Goal: Check status: Check status

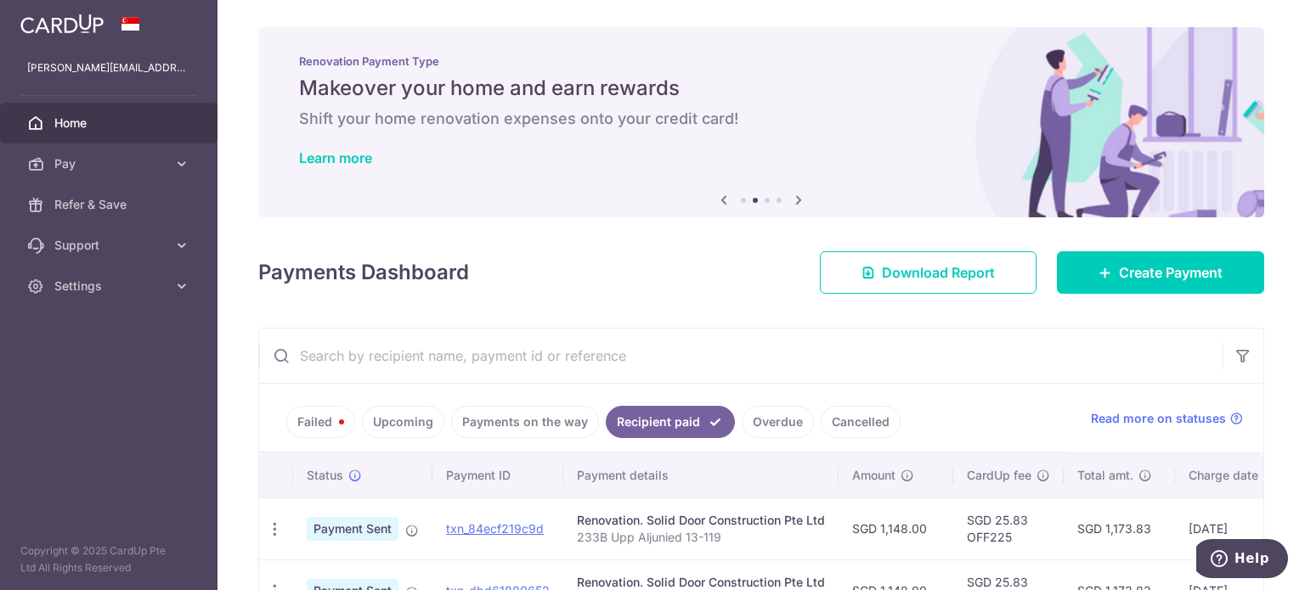
scroll to position [0, 251]
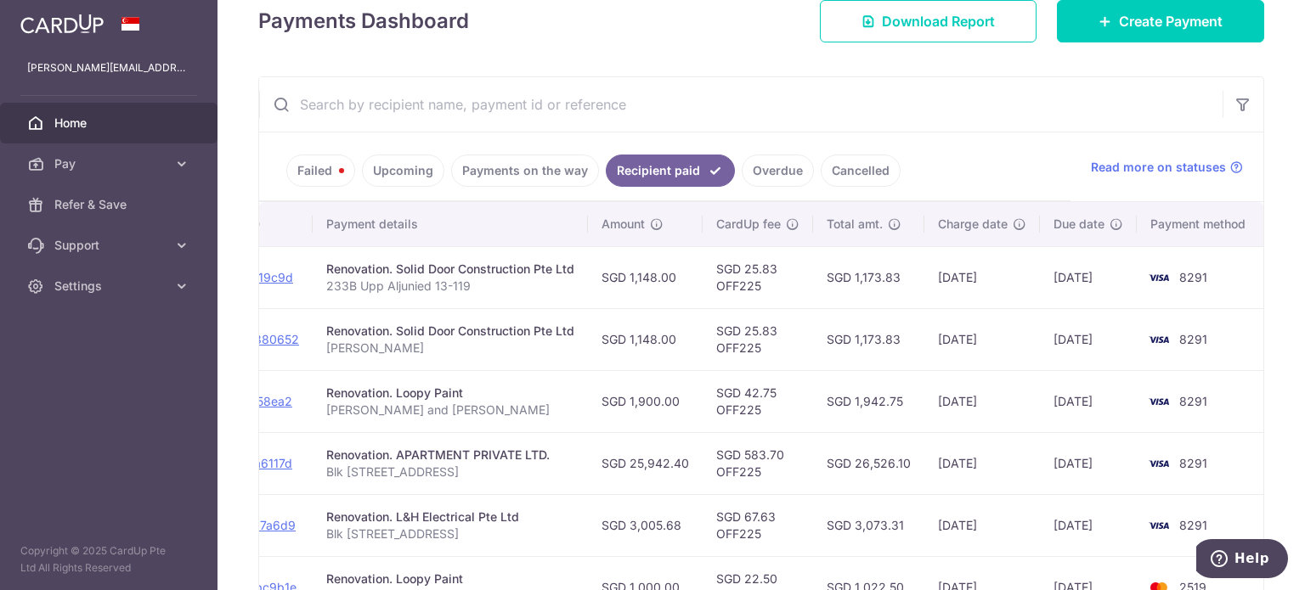
click at [886, 297] on td "SGD 1,173.83" at bounding box center [868, 277] width 111 height 62
click at [375, 159] on link "Upcoming" at bounding box center [403, 171] width 82 height 32
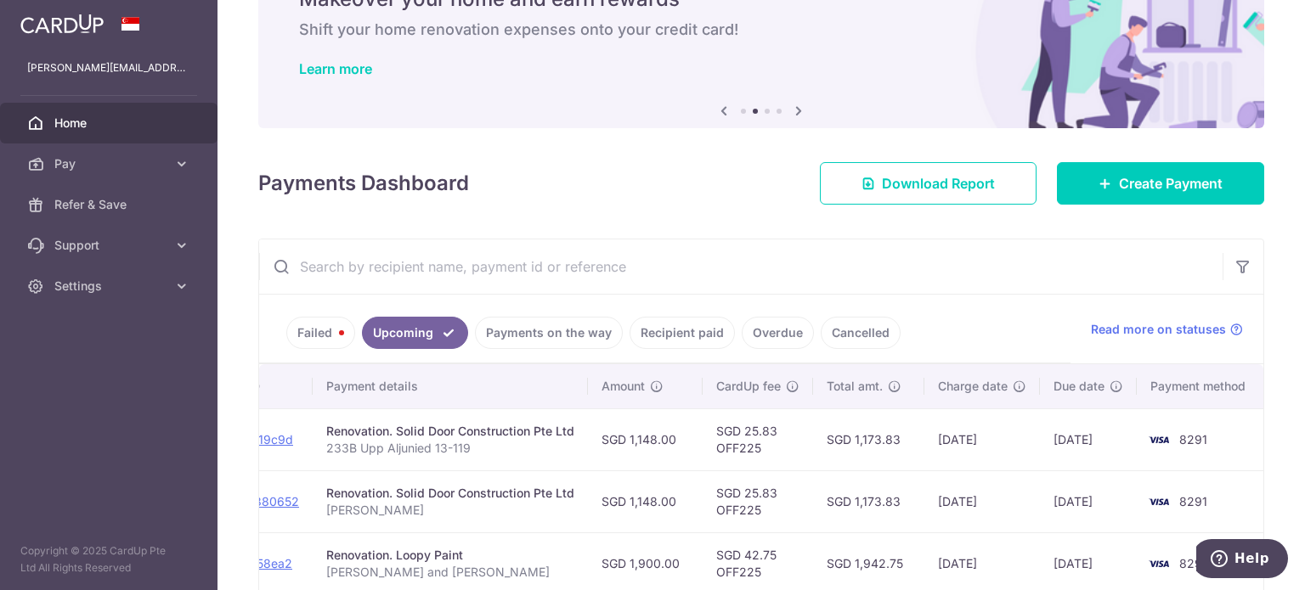
scroll to position [251, 0]
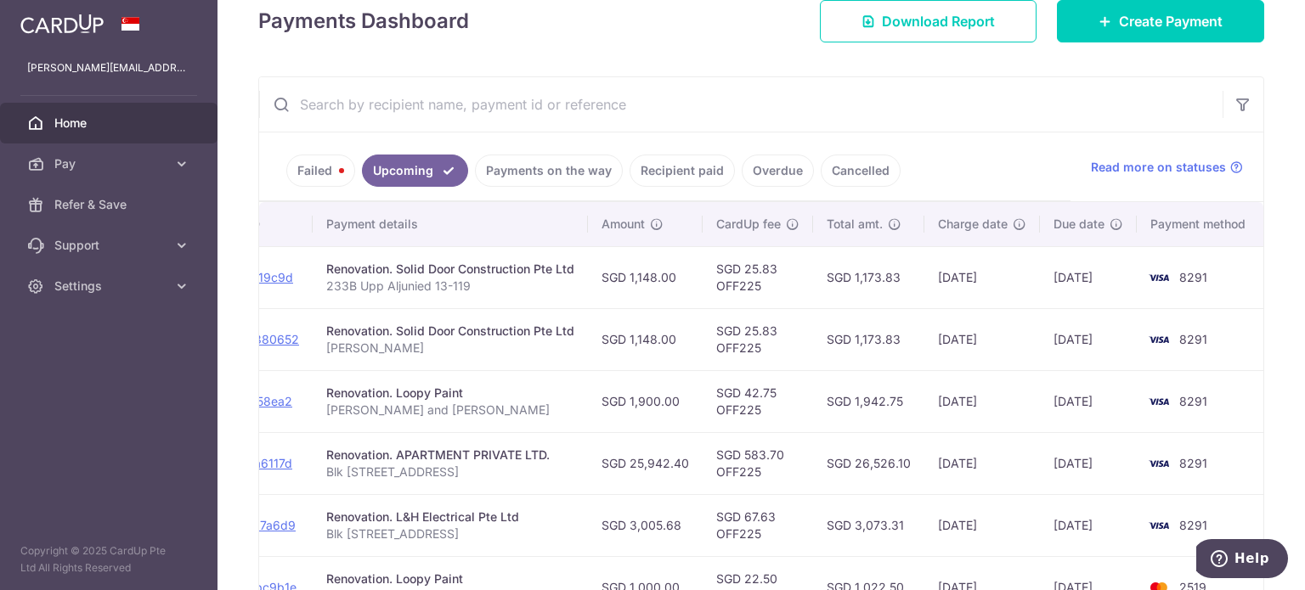
click at [324, 170] on link "Failed" at bounding box center [320, 171] width 69 height 32
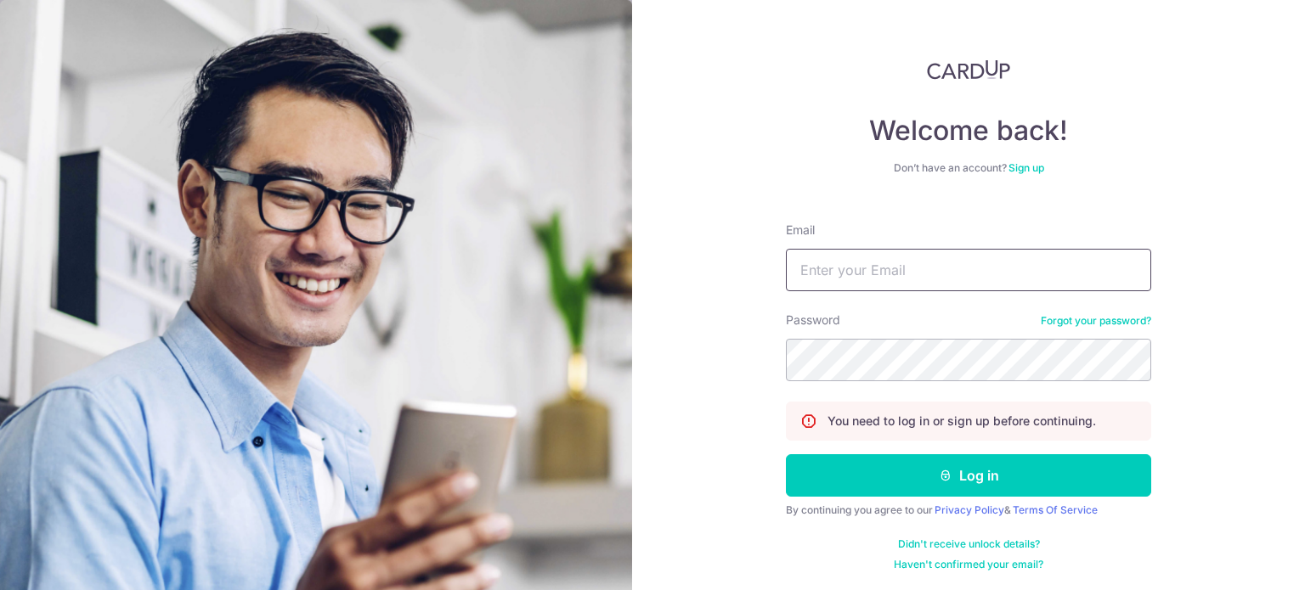
click at [962, 272] on input "Email" at bounding box center [968, 270] width 365 height 42
type input "[PERSON_NAME][EMAIL_ADDRESS][DOMAIN_NAME]"
click at [786, 454] on button "Log in" at bounding box center [968, 475] width 365 height 42
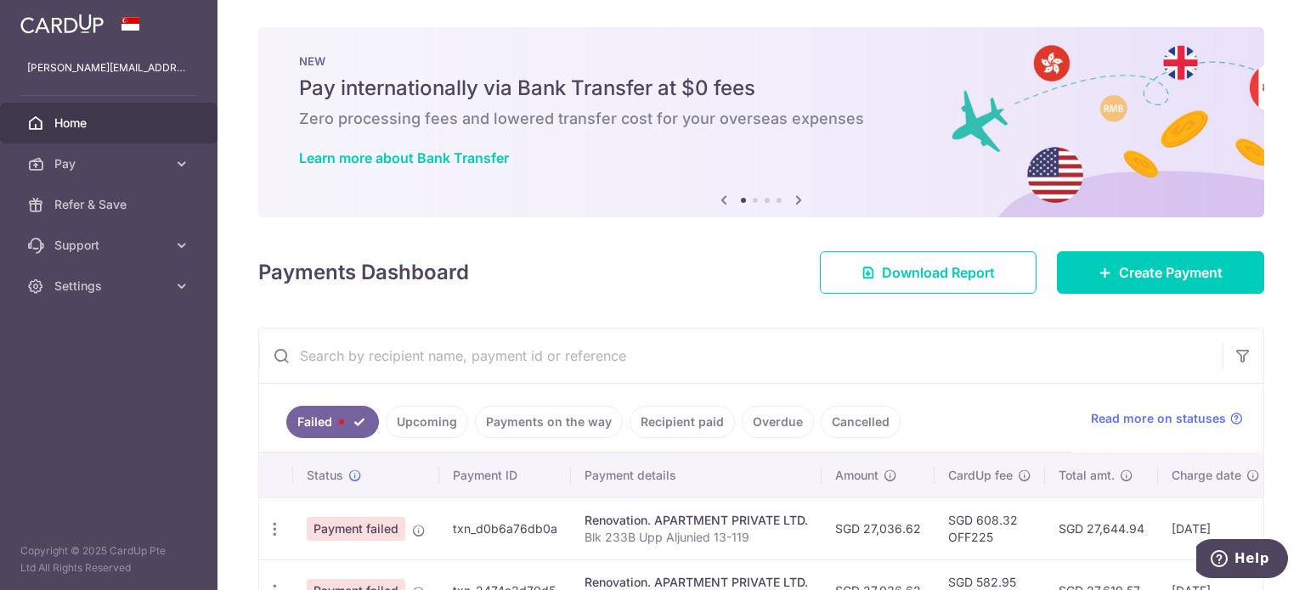
scroll to position [120, 0]
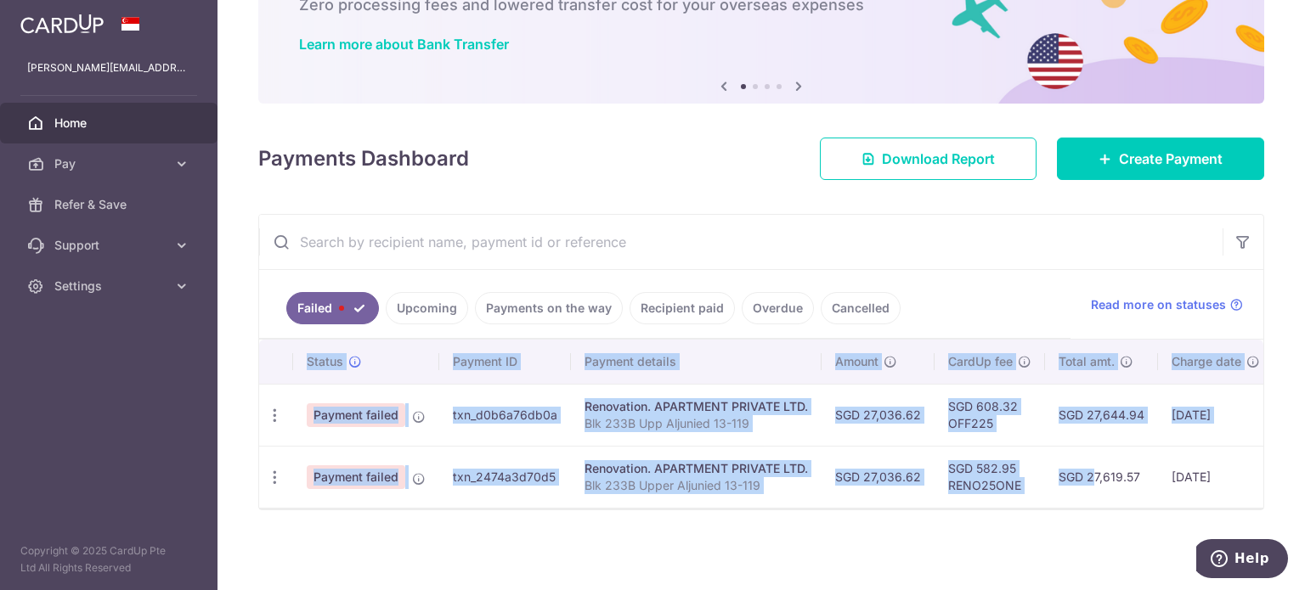
drag, startPoint x: 1053, startPoint y: 498, endPoint x: 1114, endPoint y: 502, distance: 61.3
click at [1114, 502] on div "Status Payment ID Payment details Amount CardUp fee Total amt. Charge date Due …" at bounding box center [761, 424] width 1004 height 168
click at [1103, 493] on td "SGD 27,619.57" at bounding box center [1101, 477] width 113 height 62
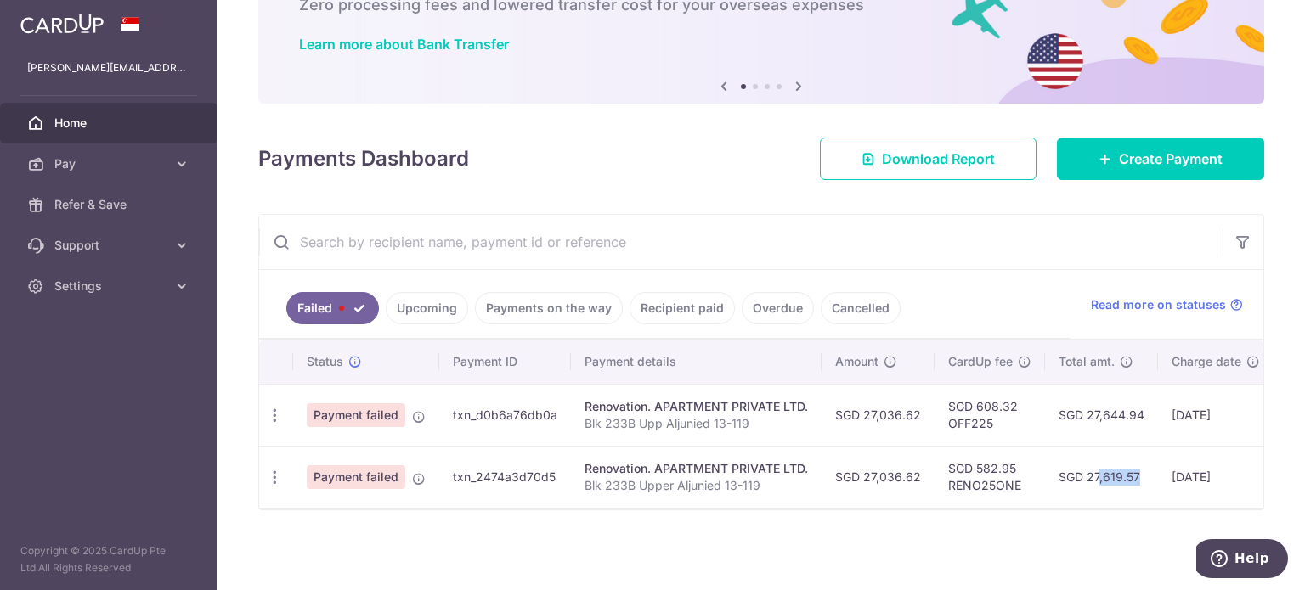
drag, startPoint x: 1104, startPoint y: 475, endPoint x: 1057, endPoint y: 475, distance: 47.6
click at [1057, 475] on td "SGD 27,619.57" at bounding box center [1101, 477] width 113 height 62
click at [1082, 474] on td "SGD 27,619.57" at bounding box center [1101, 477] width 113 height 62
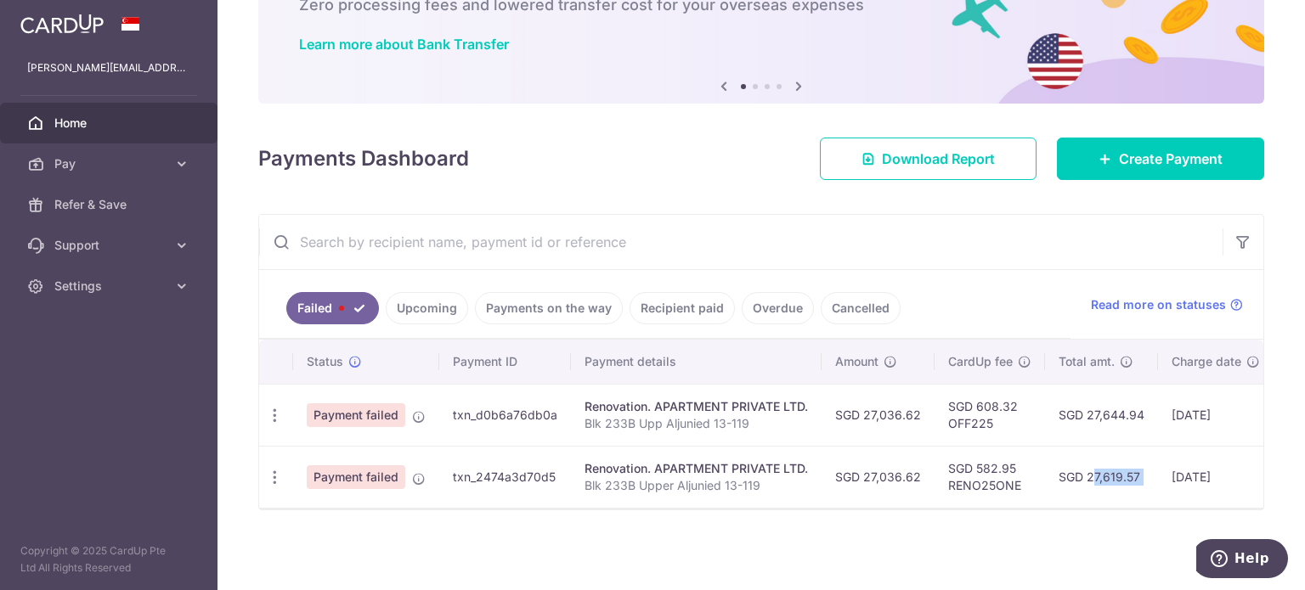
click at [1082, 474] on td "SGD 27,619.57" at bounding box center [1101, 477] width 113 height 62
click at [1078, 476] on td "SGD 27,619.57" at bounding box center [1101, 477] width 113 height 62
click at [1077, 481] on td "SGD 27,619.57" at bounding box center [1101, 477] width 113 height 62
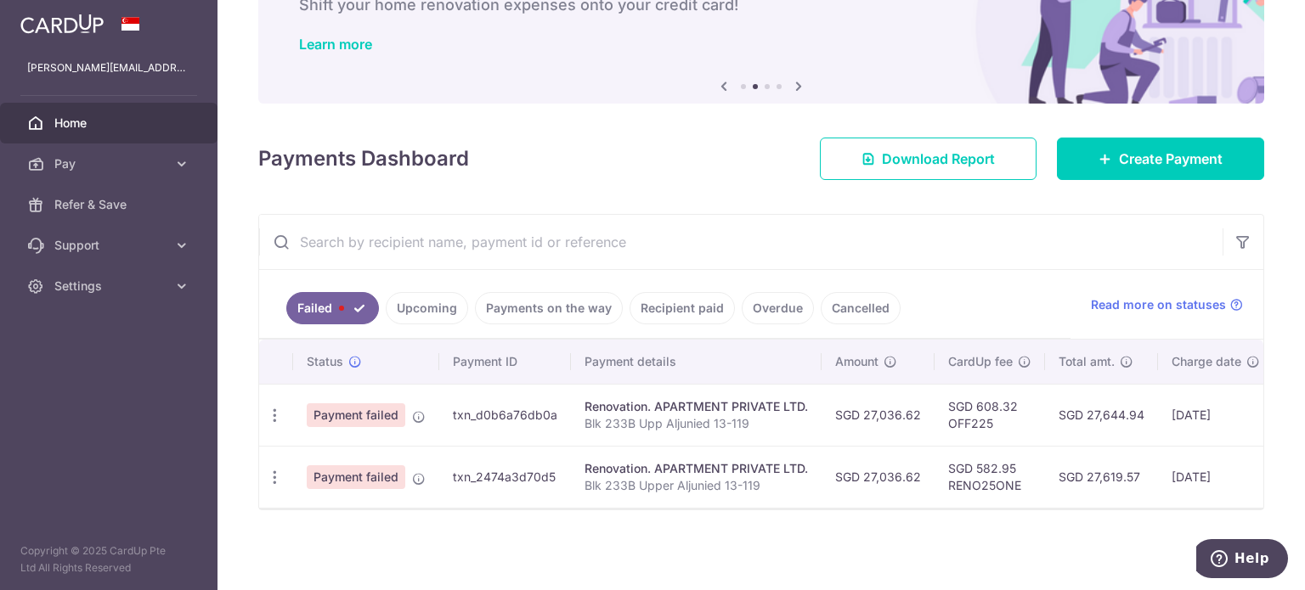
scroll to position [0, 0]
